Goal: Information Seeking & Learning: Learn about a topic

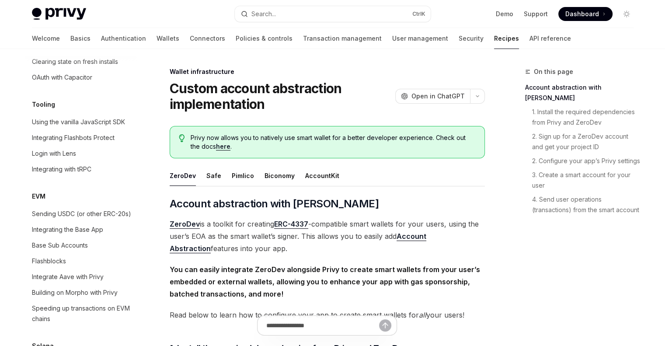
scroll to position [1114, 0]
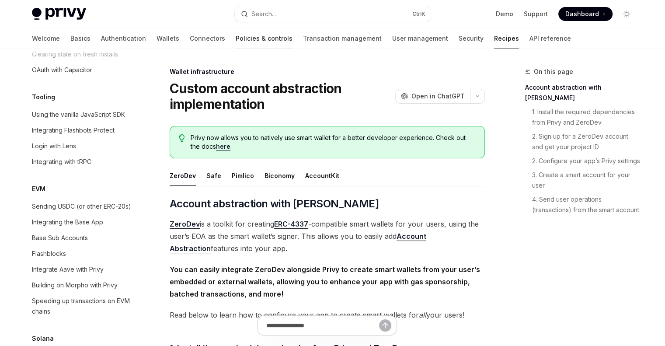
click at [236, 38] on link "Policies & controls" at bounding box center [264, 38] width 57 height 21
type textarea "*"
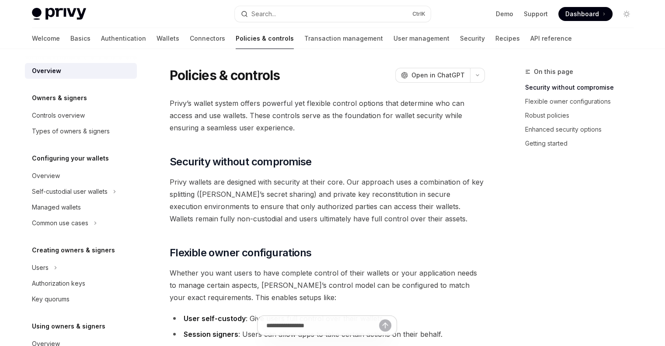
click at [575, 14] on span "Dashboard" at bounding box center [583, 14] width 34 height 9
click at [275, 10] on div "Search..." at bounding box center [264, 14] width 24 height 10
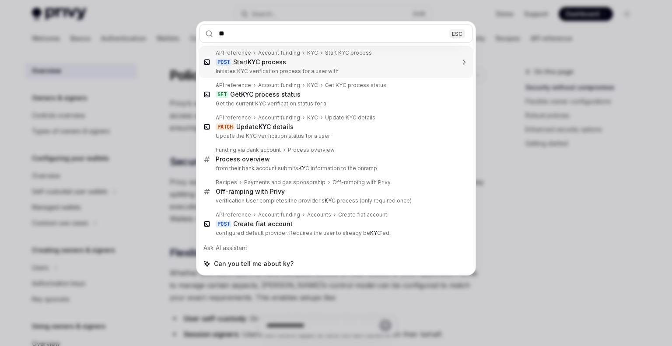
type input "***"
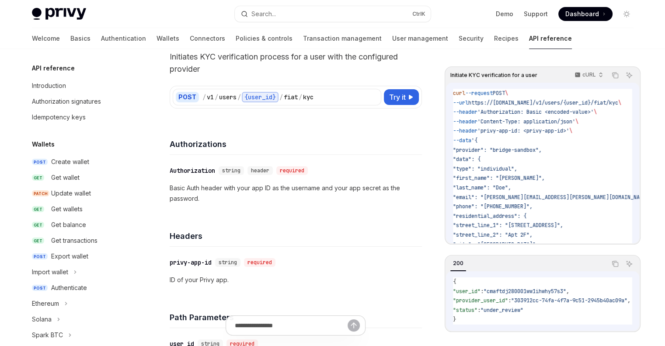
scroll to position [266, 0]
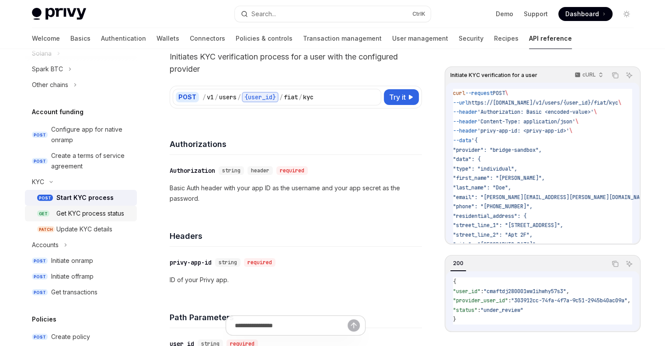
click at [92, 212] on div "Get KYC process status" at bounding box center [90, 213] width 68 height 10
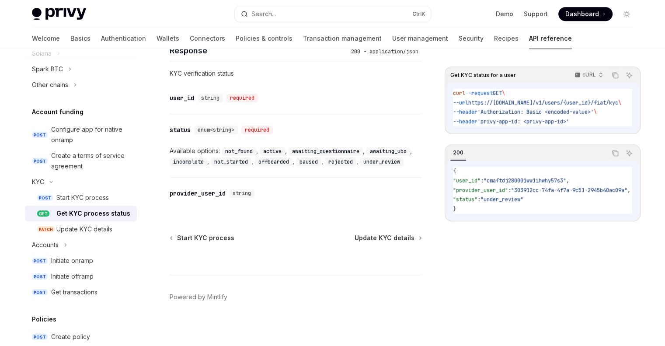
scroll to position [485, 0]
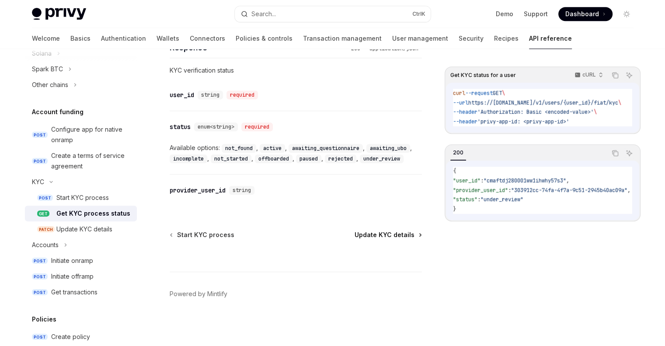
click at [364, 234] on span "Update KYC details" at bounding box center [385, 235] width 60 height 9
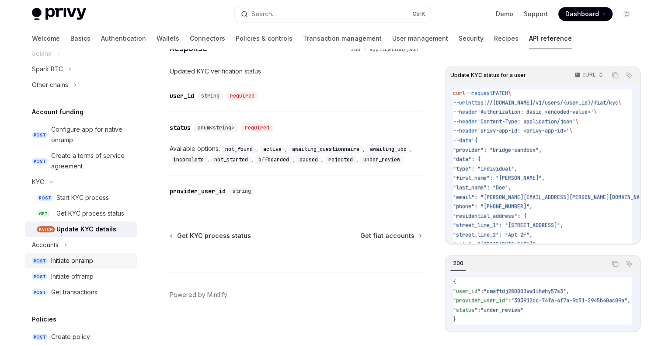
scroll to position [310, 0]
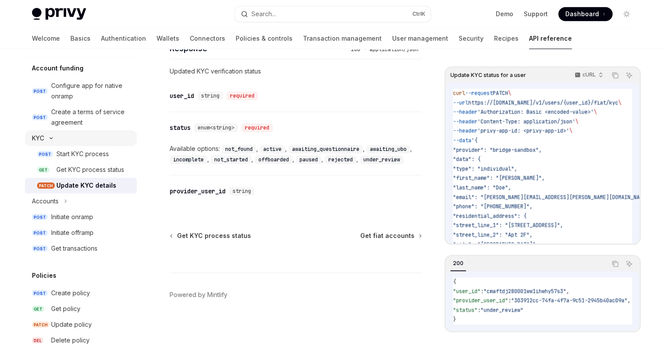
click at [49, 139] on icon at bounding box center [51, 137] width 10 height 3
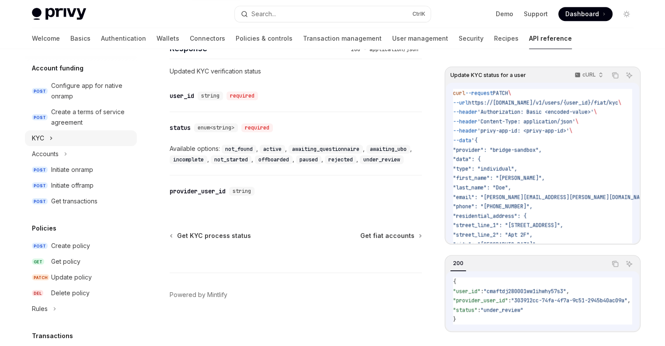
click at [49, 139] on button "KYC" at bounding box center [81, 138] width 112 height 16
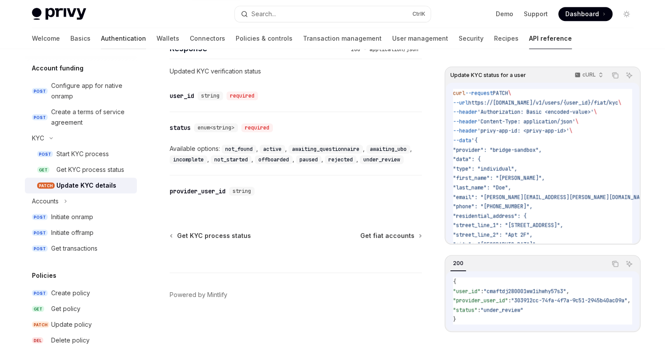
click at [101, 38] on link "Authentication" at bounding box center [123, 38] width 45 height 21
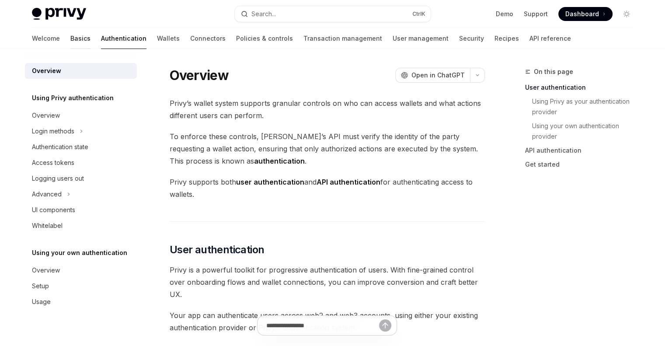
click at [70, 36] on link "Basics" at bounding box center [80, 38] width 20 height 21
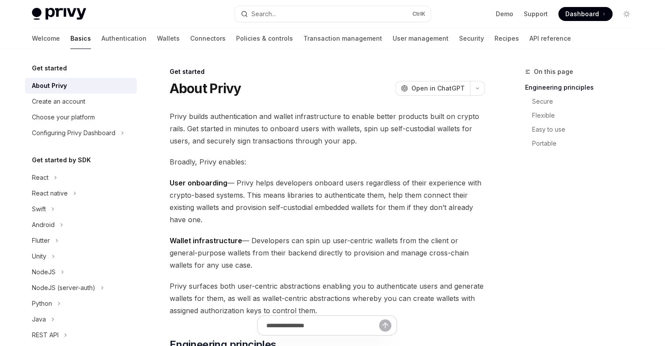
click at [73, 13] on img at bounding box center [59, 14] width 54 height 12
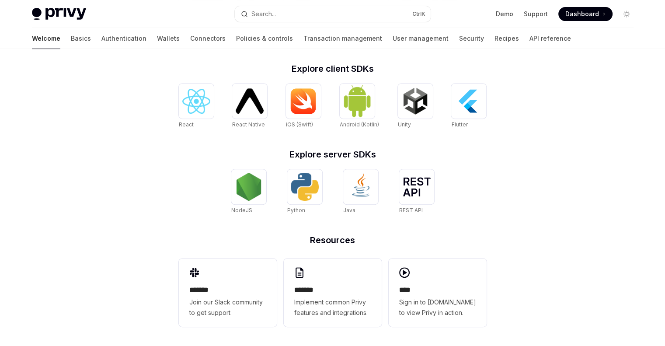
scroll to position [360, 0]
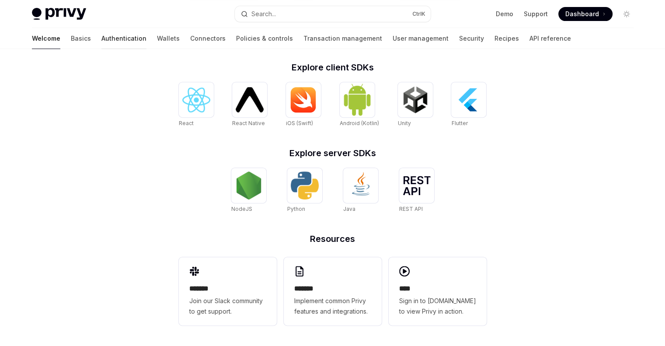
click at [101, 36] on link "Authentication" at bounding box center [123, 38] width 45 height 21
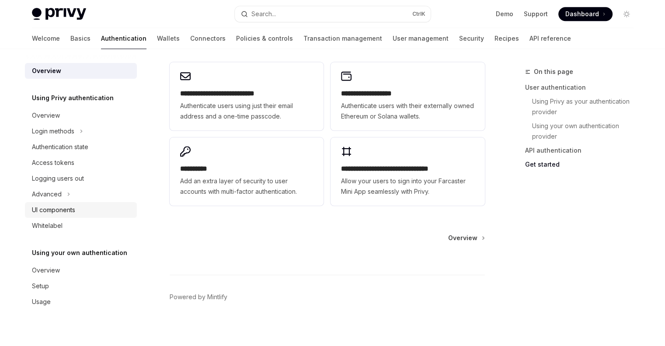
scroll to position [762, 0]
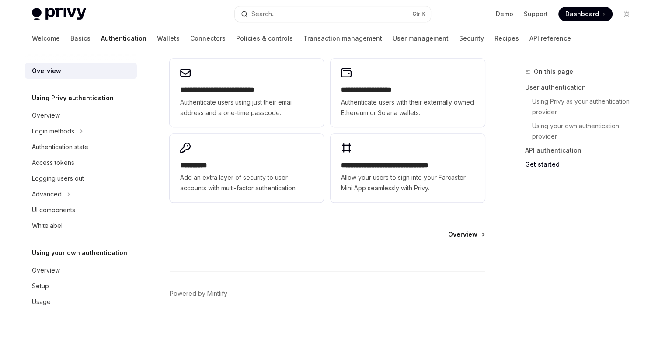
click at [471, 234] on span "Overview" at bounding box center [462, 234] width 29 height 9
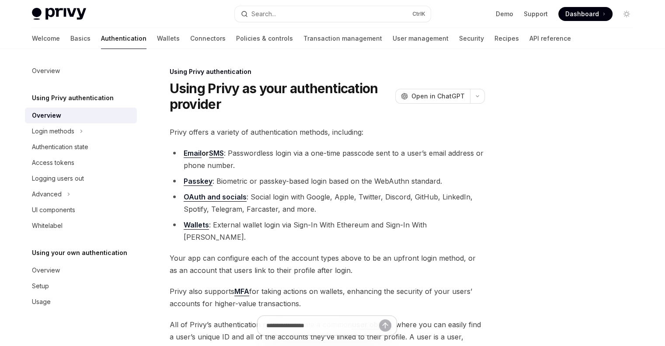
click at [47, 310] on div "Overview Using Privy authentication Overview Login methods Authentication state…" at bounding box center [88, 197] width 126 height 297
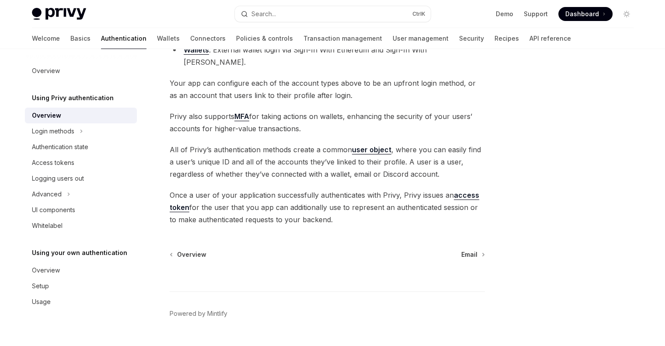
scroll to position [183, 0]
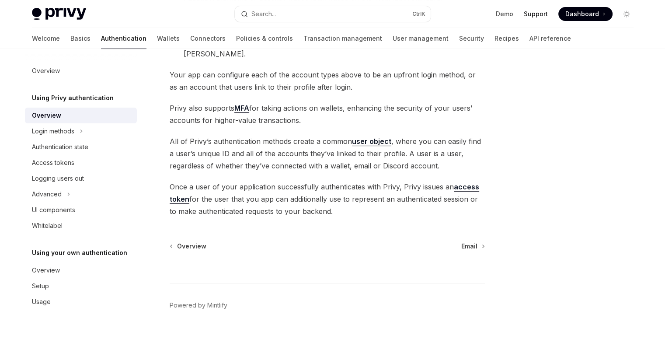
click at [535, 12] on link "Support" at bounding box center [536, 14] width 24 height 9
click at [190, 35] on link "Connectors" at bounding box center [207, 38] width 35 height 21
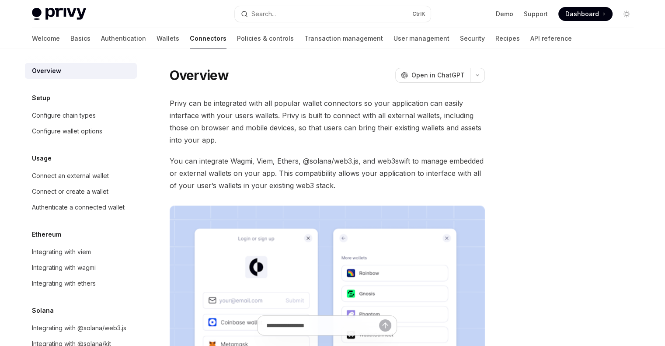
click at [80, 12] on img at bounding box center [59, 14] width 54 height 12
type textarea "*"
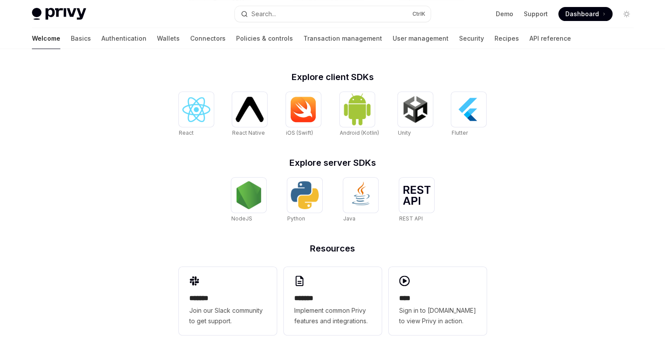
scroll to position [360, 0]
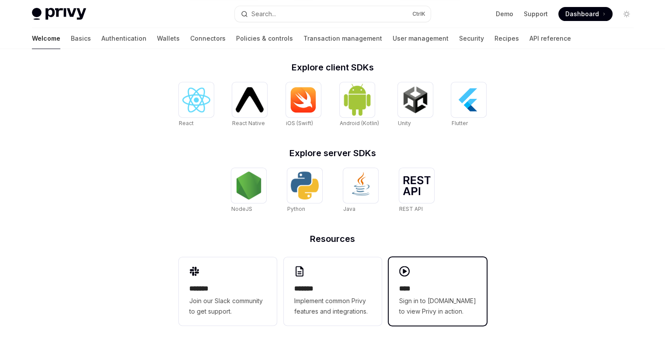
click at [406, 272] on icon at bounding box center [404, 271] width 10 height 10
